Goal: Information Seeking & Learning: Learn about a topic

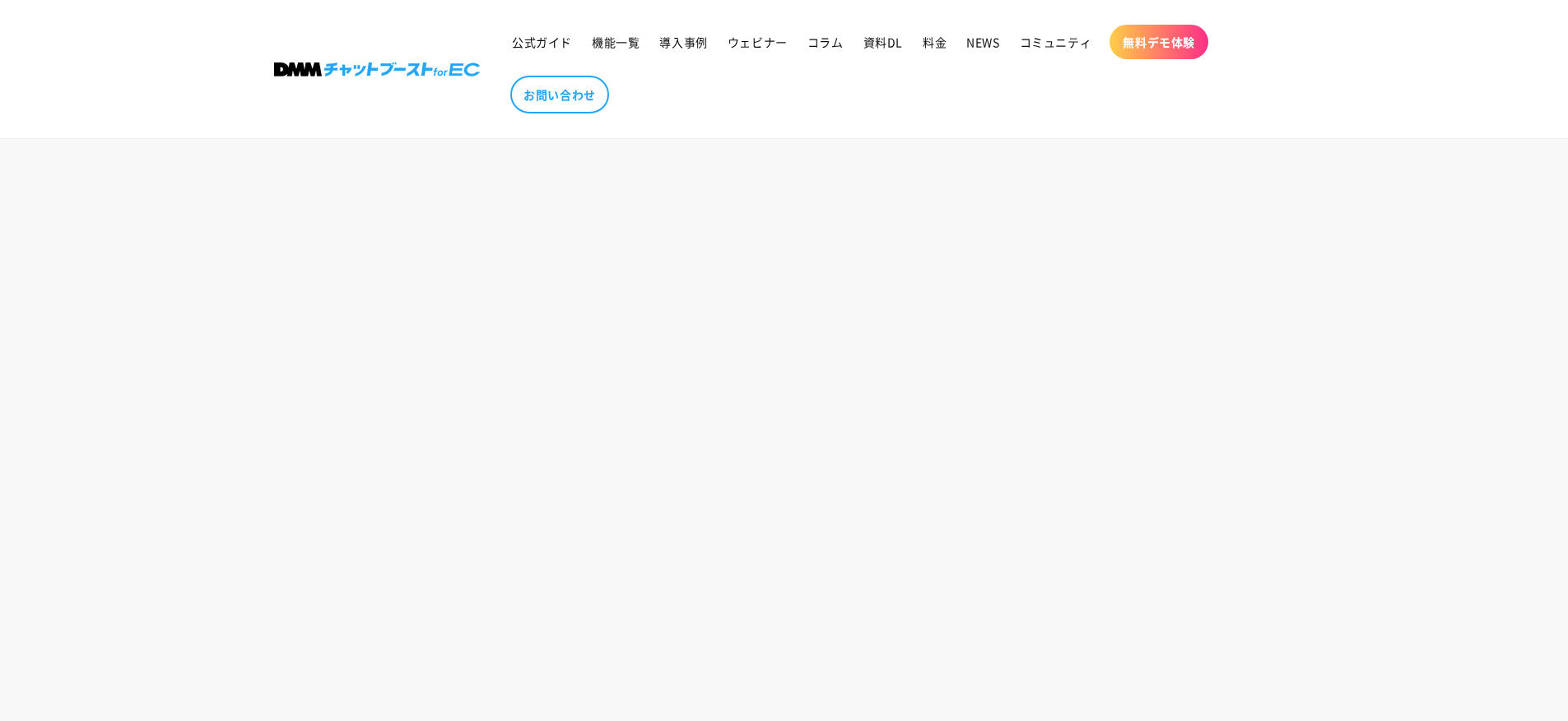
scroll to position [1754, 0]
click at [683, 48] on span "導入事例" at bounding box center [683, 41] width 48 height 14
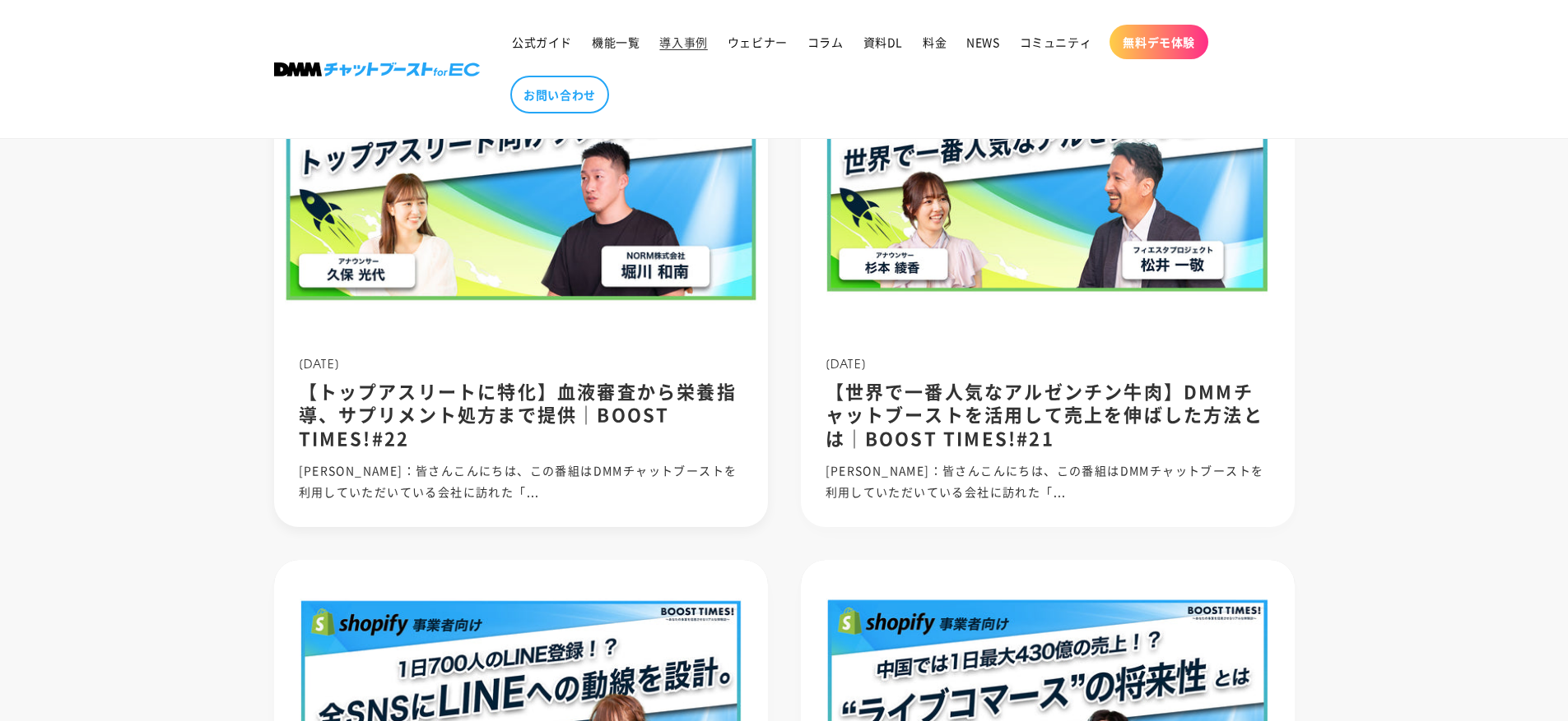
scroll to position [998, 0]
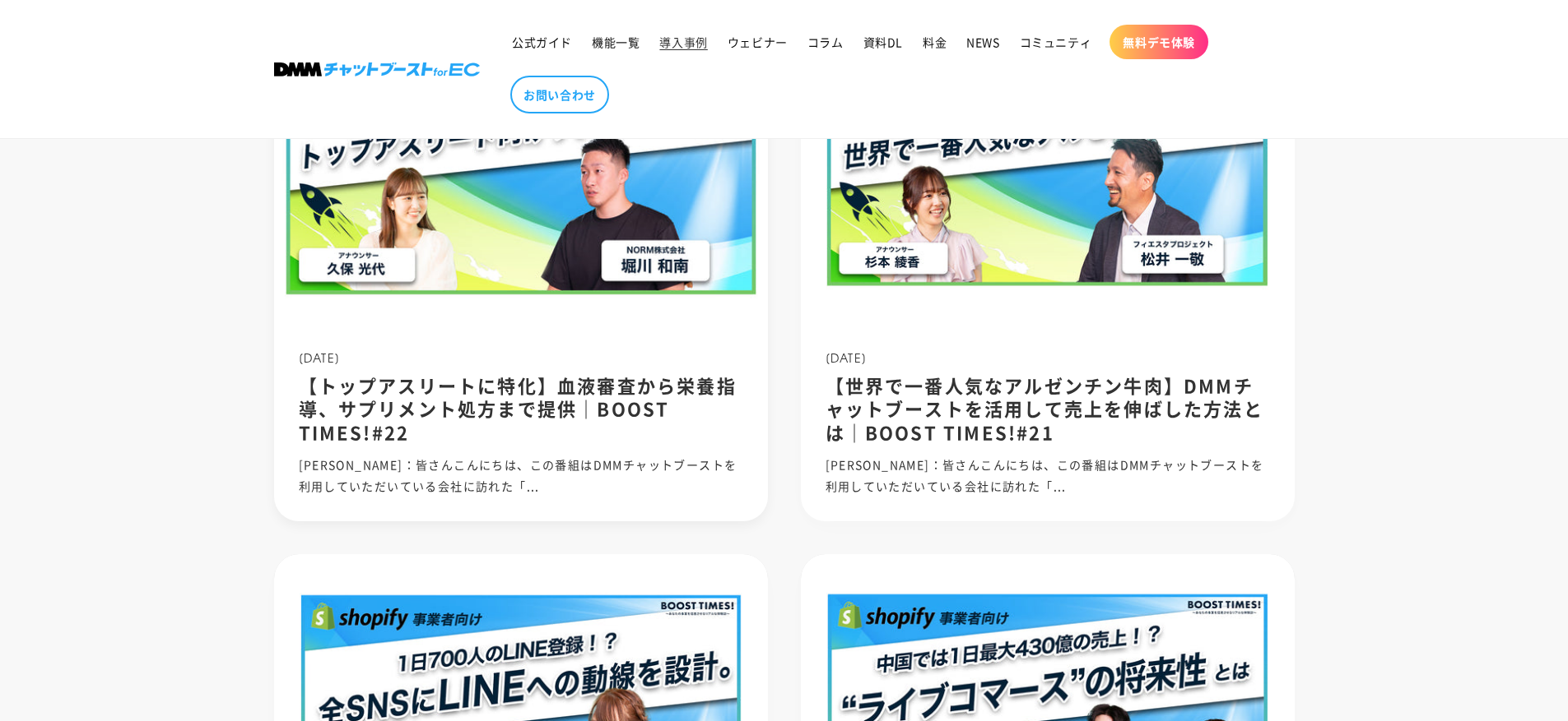
click at [648, 412] on h2 "【トップアスリートに特化】血液審査から栄養指導、サプリメント処方まで提供｜BOOST TIMES!#22" at bounding box center [520, 408] width 444 height 70
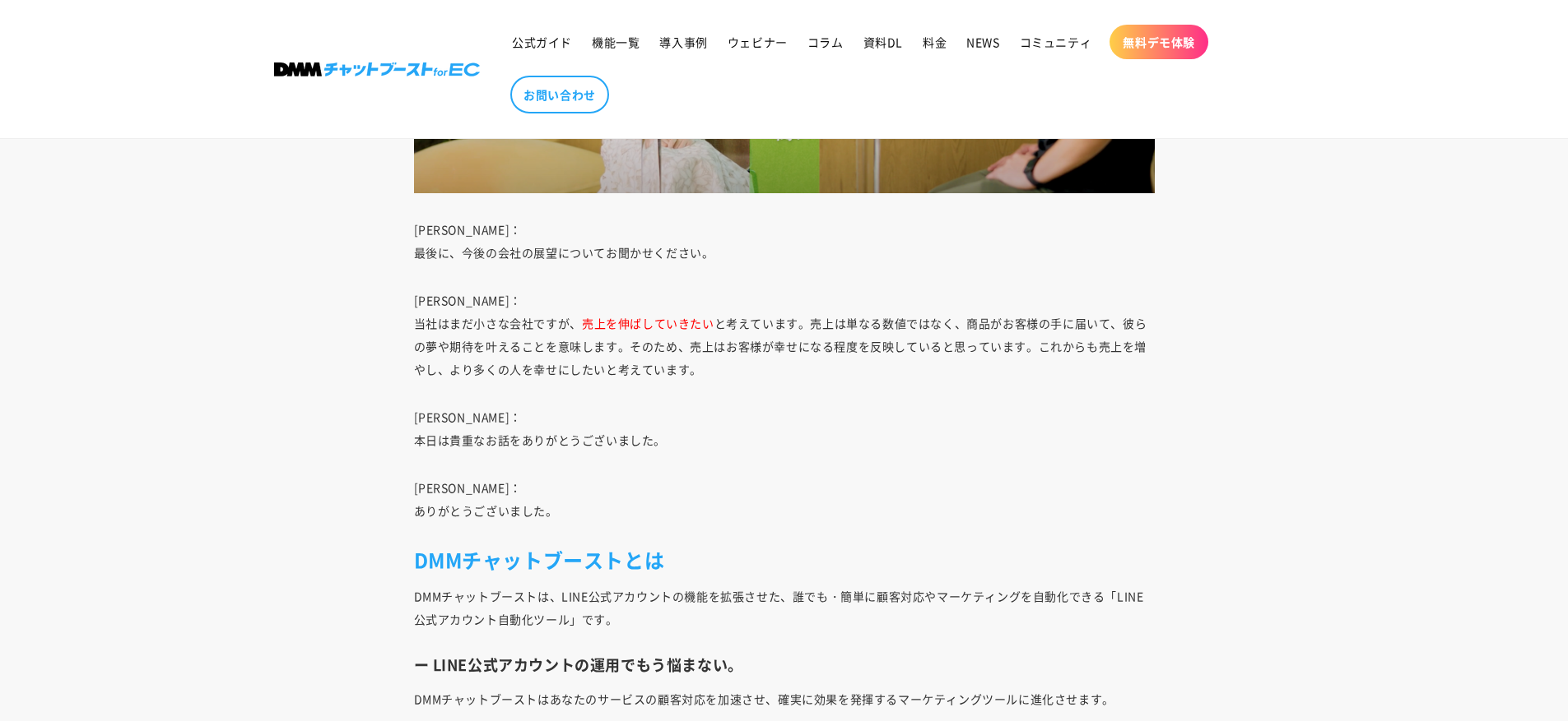
scroll to position [8158, 0]
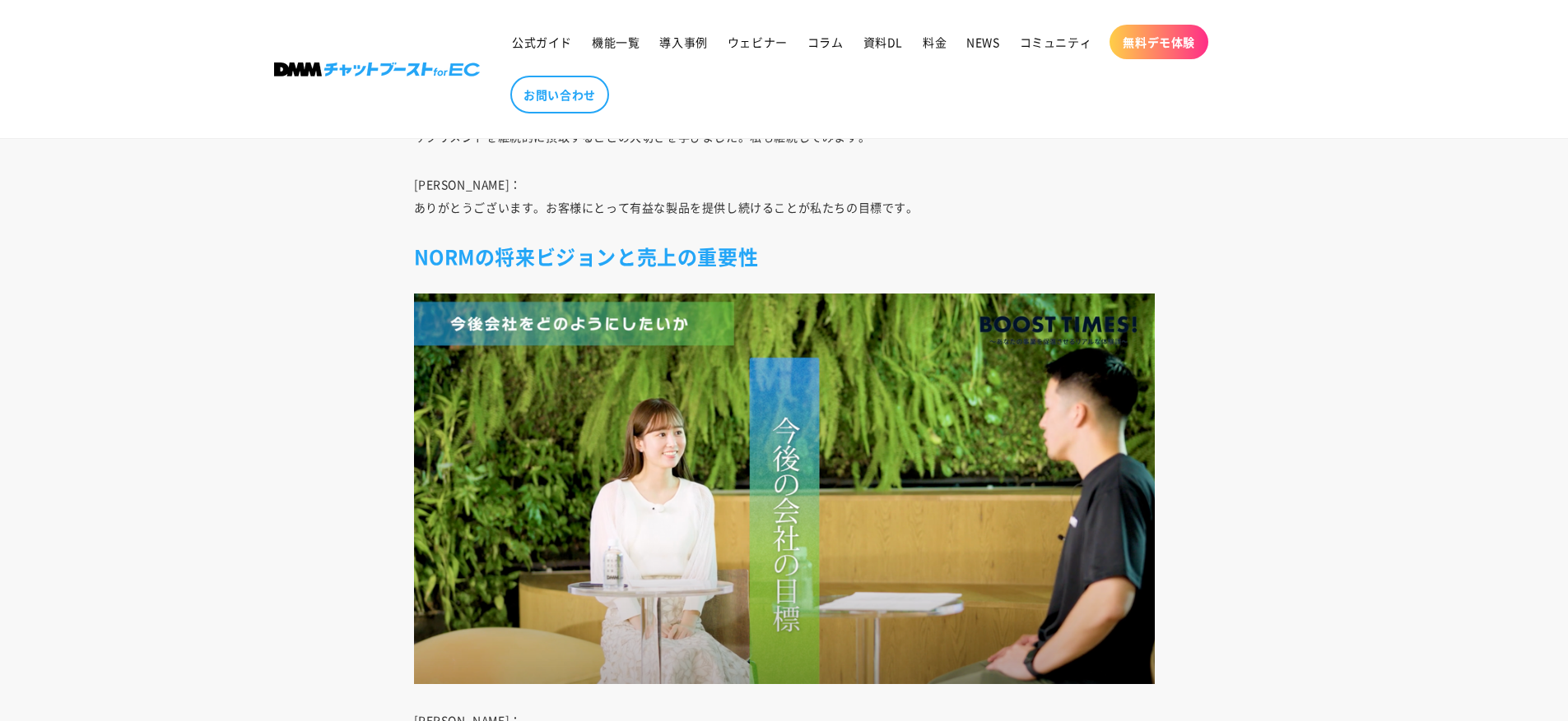
click at [387, 85] on header "公式ガイド 機能一覧 導入事例 ウェビナー コラム 資料DL 料金 NEWS コミュニティ 無料デモ体験" at bounding box center [784, 69] width 1103 height 139
click at [387, 76] on img at bounding box center [378, 69] width 206 height 14
